Goal: Browse casually

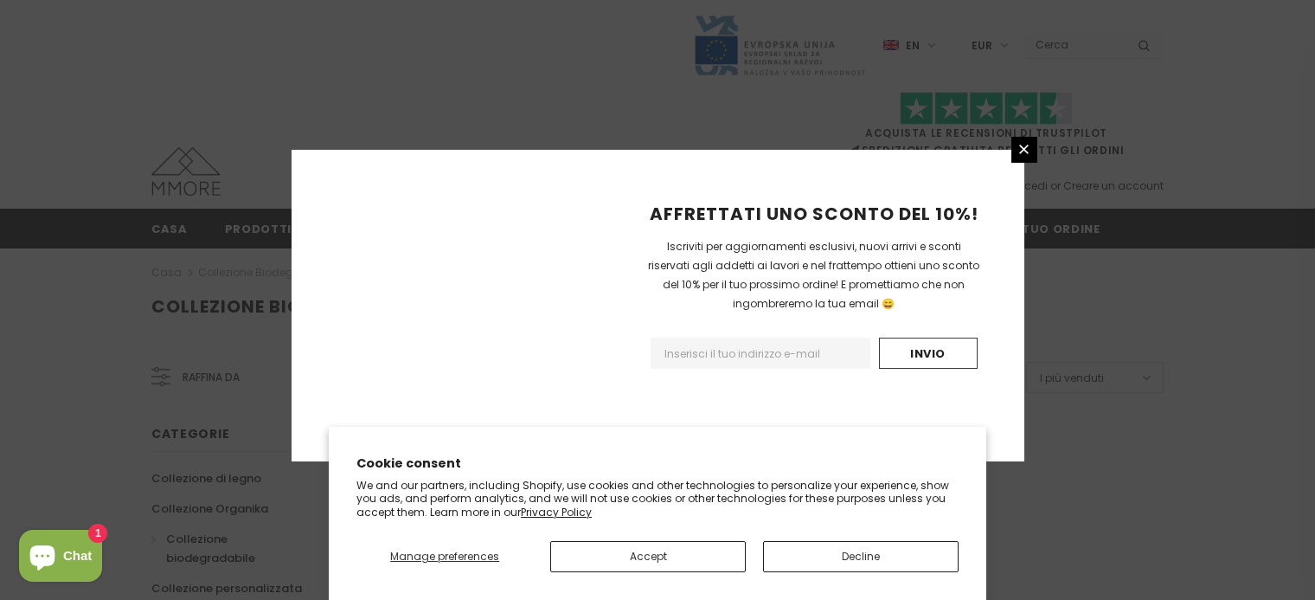
scroll to position [1174, 0]
